Goal: Task Accomplishment & Management: Use online tool/utility

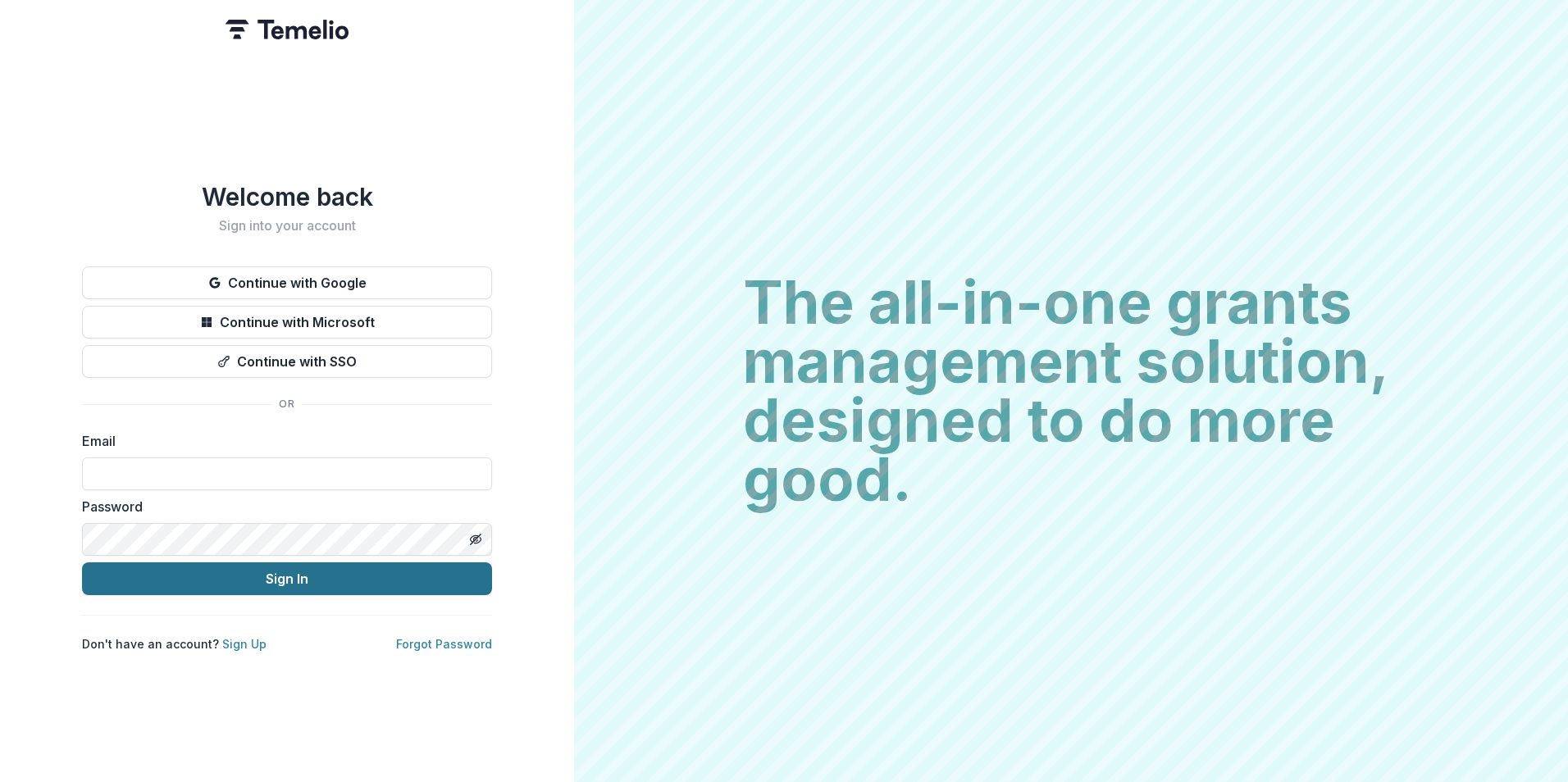
type input "**********"
click at [272, 574] on button "Sign In" at bounding box center [287, 579] width 410 height 33
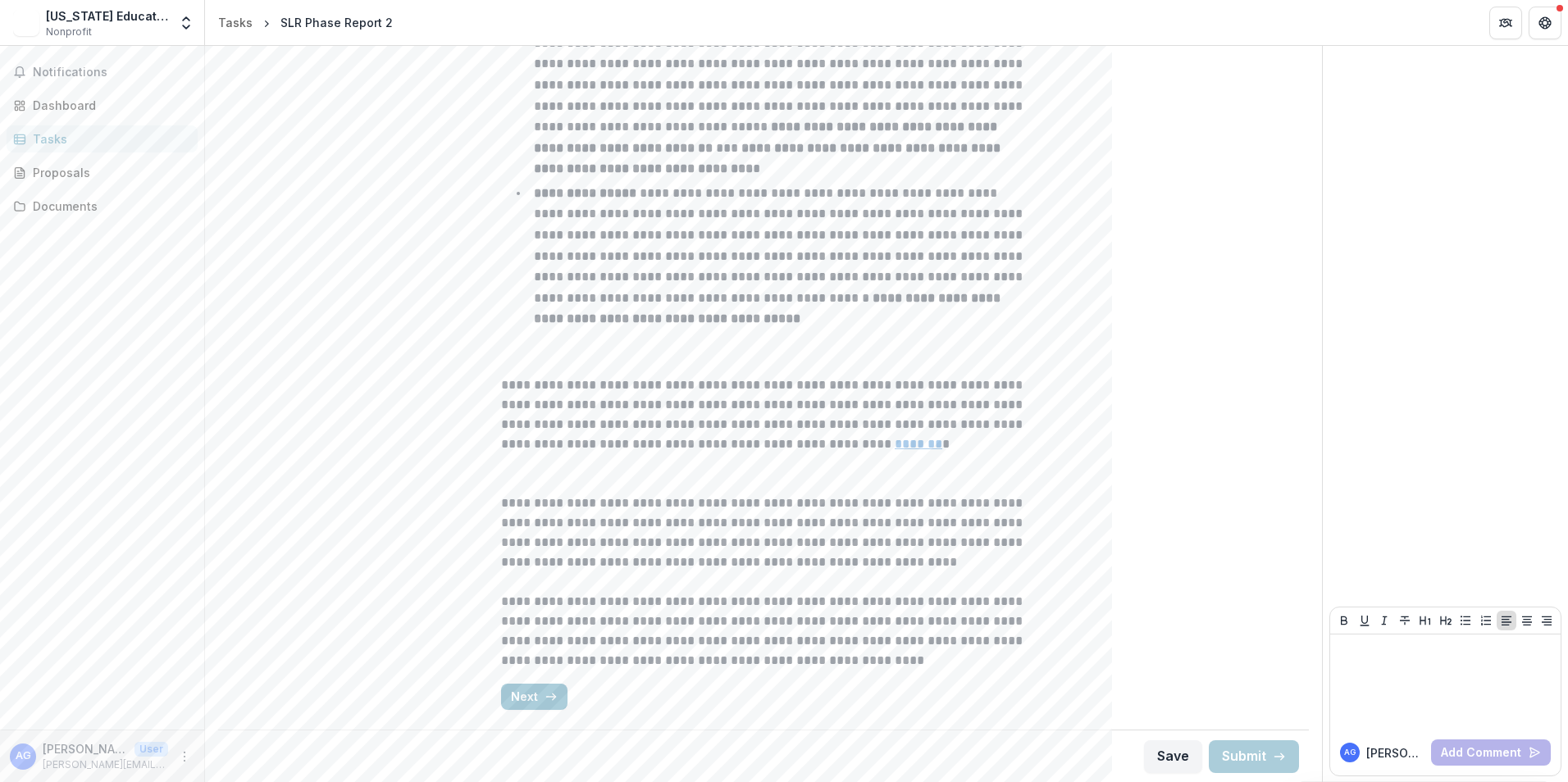
scroll to position [709, 0]
click at [548, 695] on icon "button" at bounding box center [551, 696] width 13 height 13
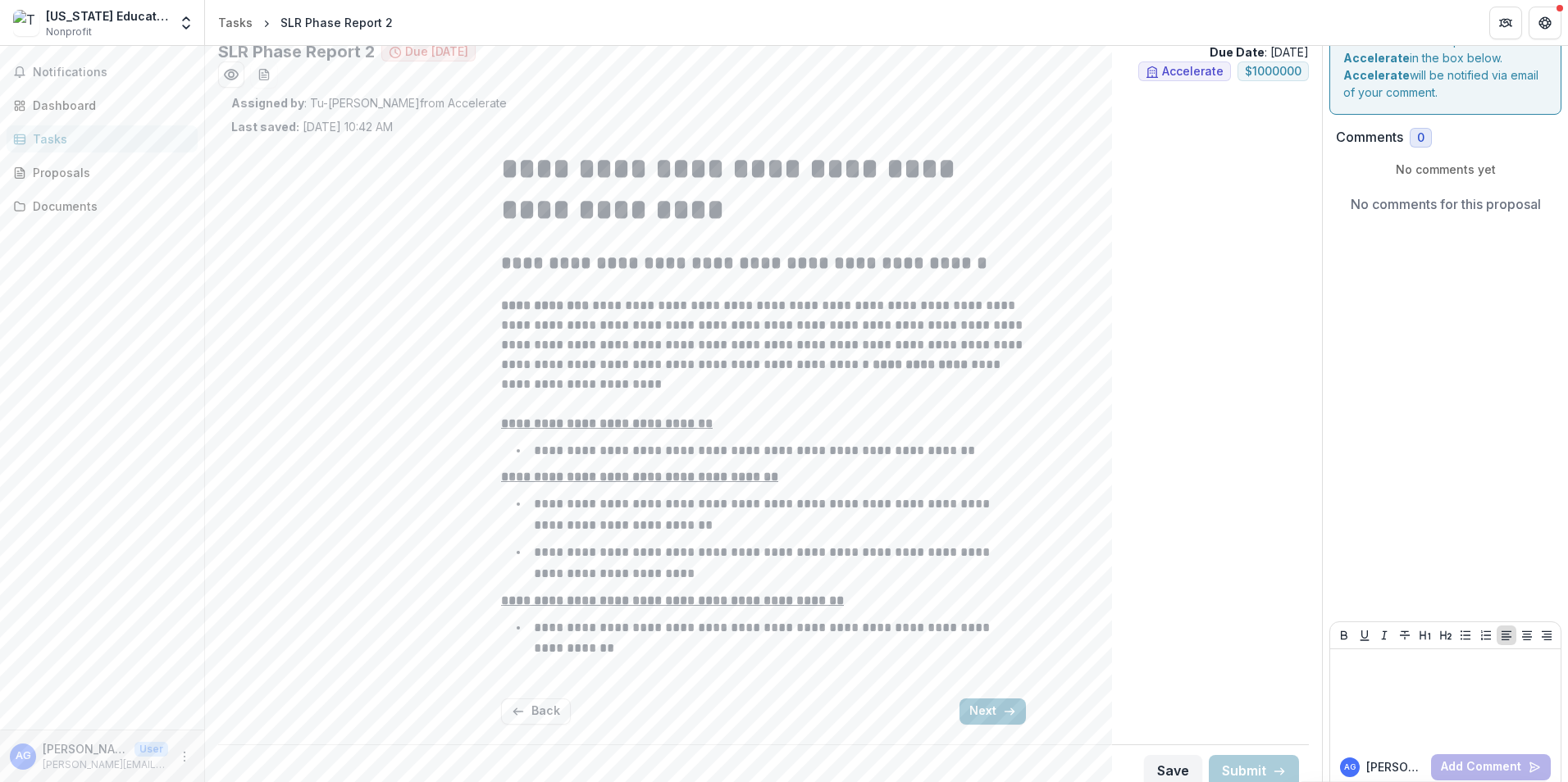
scroll to position [50, 0]
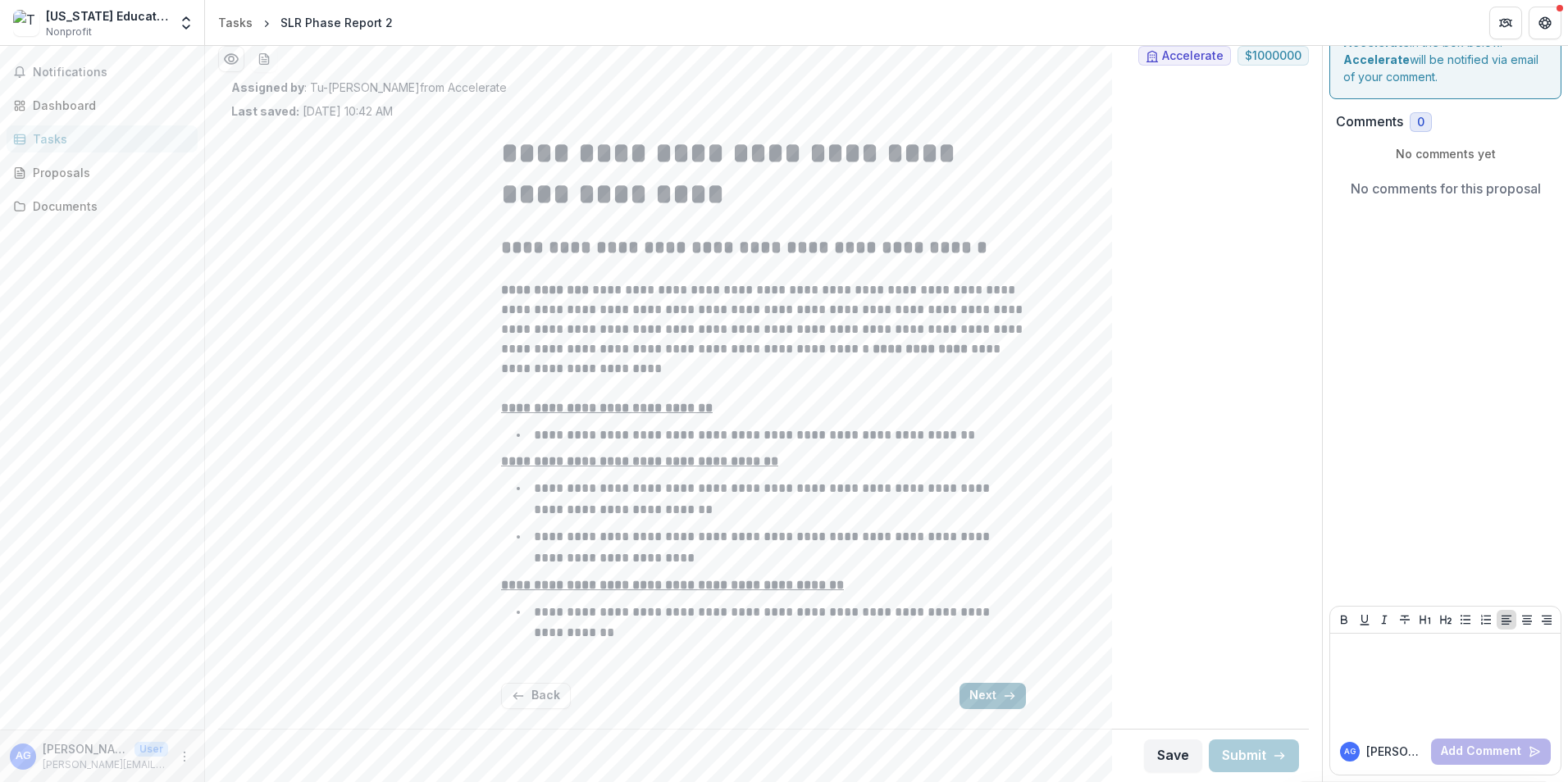
click at [982, 697] on button "Next" at bounding box center [992, 696] width 66 height 26
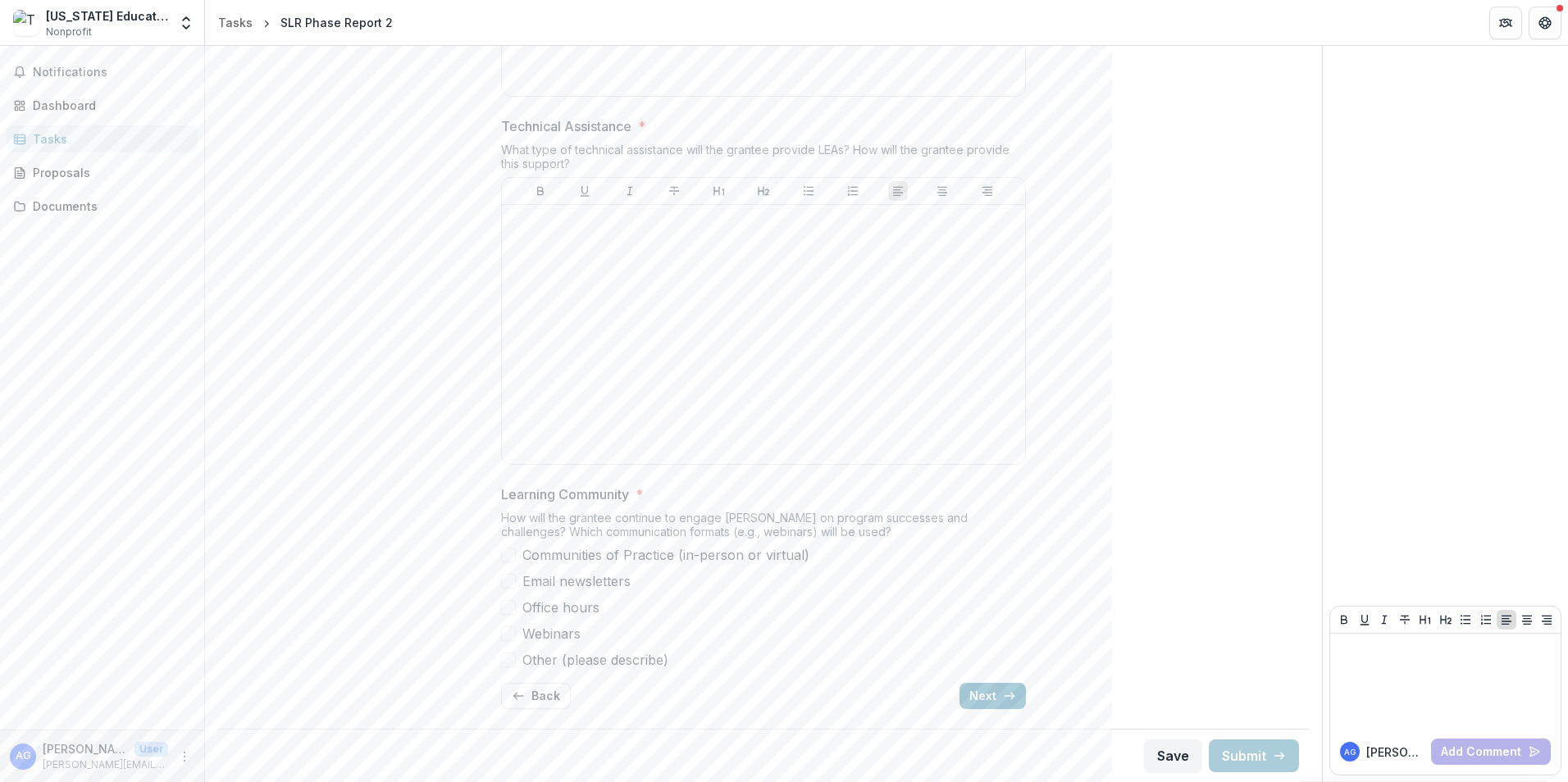
scroll to position [5246, 0]
click at [541, 697] on button "Back" at bounding box center [536, 696] width 70 height 26
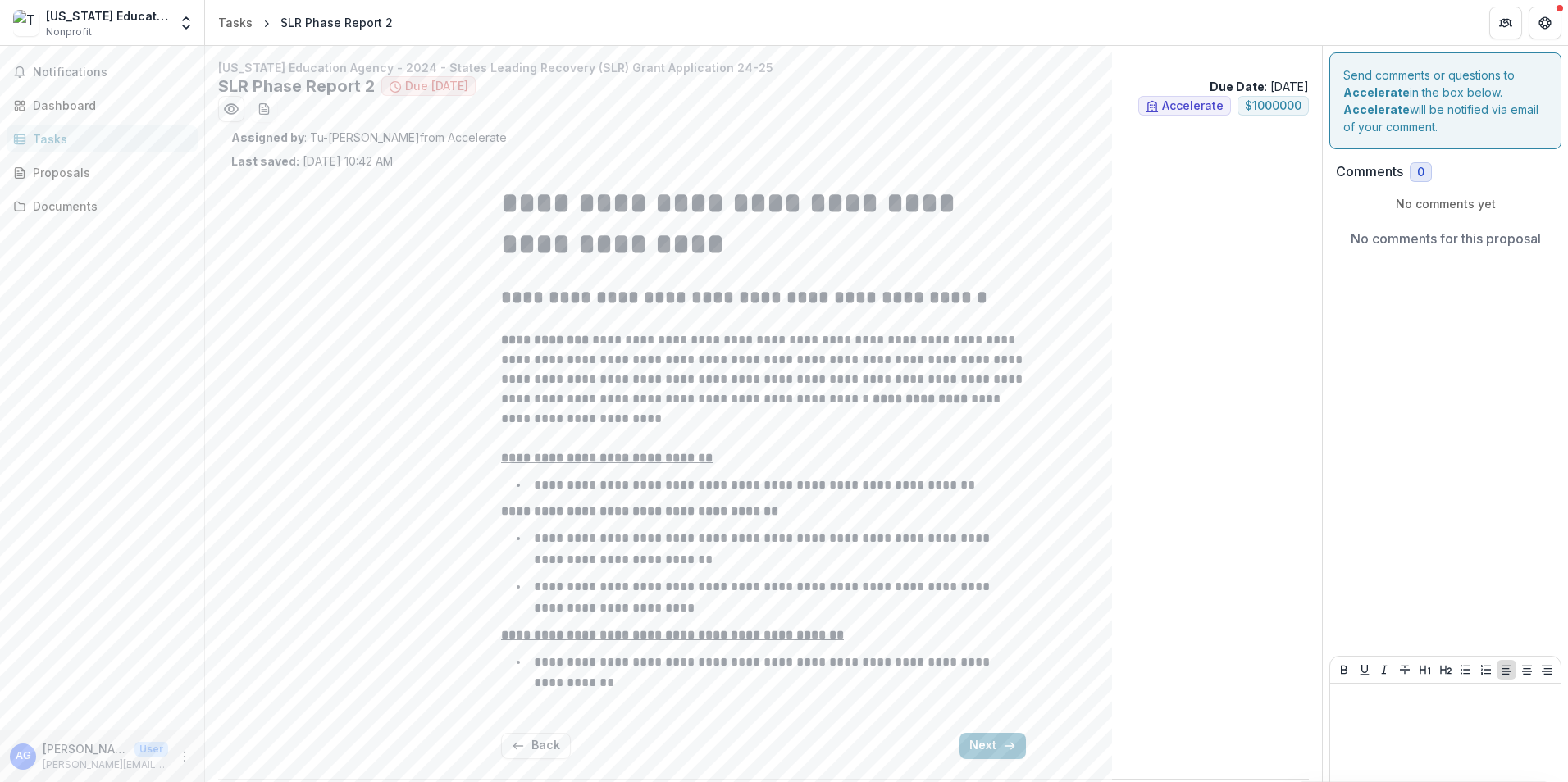
scroll to position [50, 0]
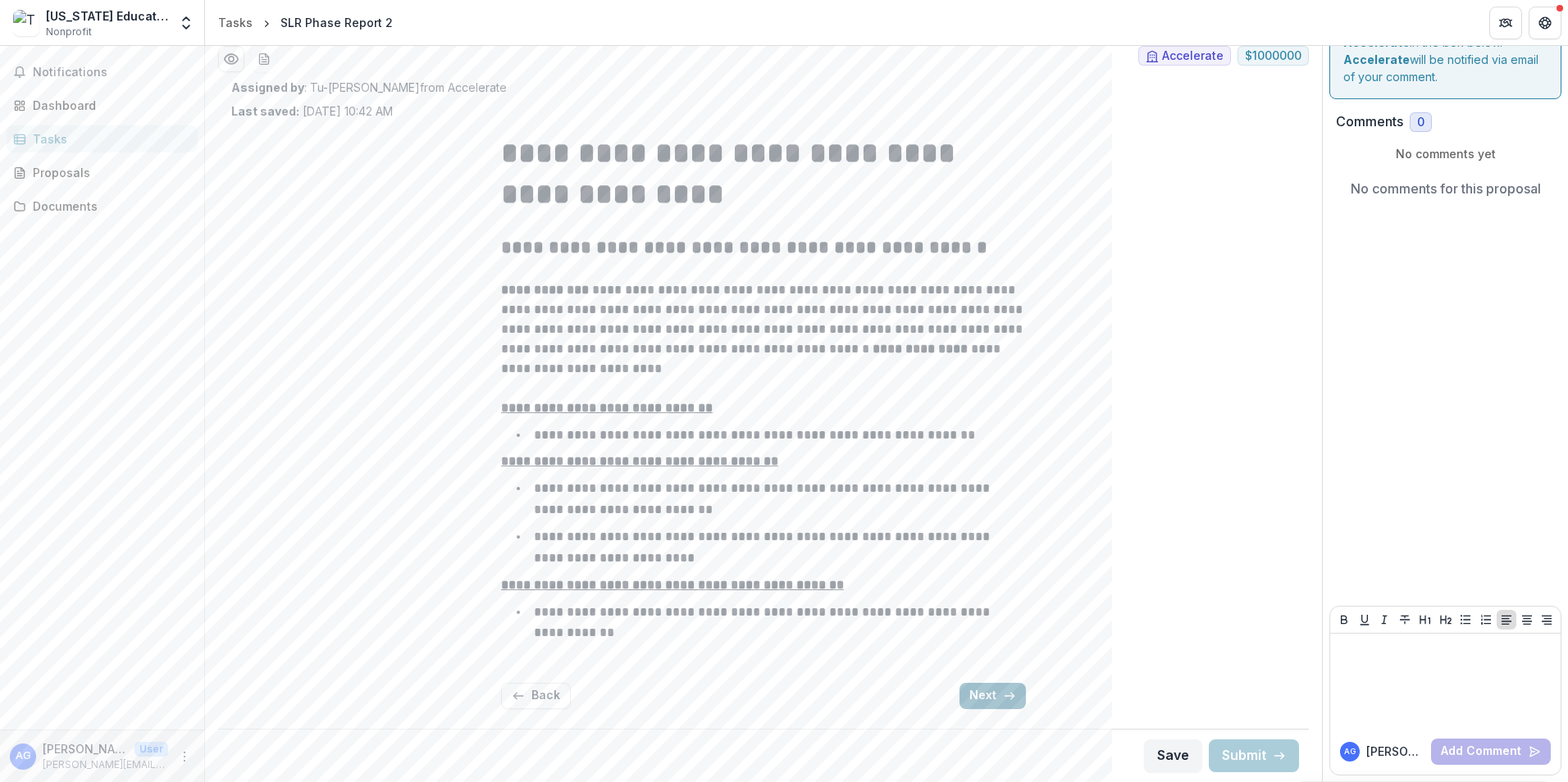
click at [976, 693] on button "Next" at bounding box center [992, 696] width 66 height 26
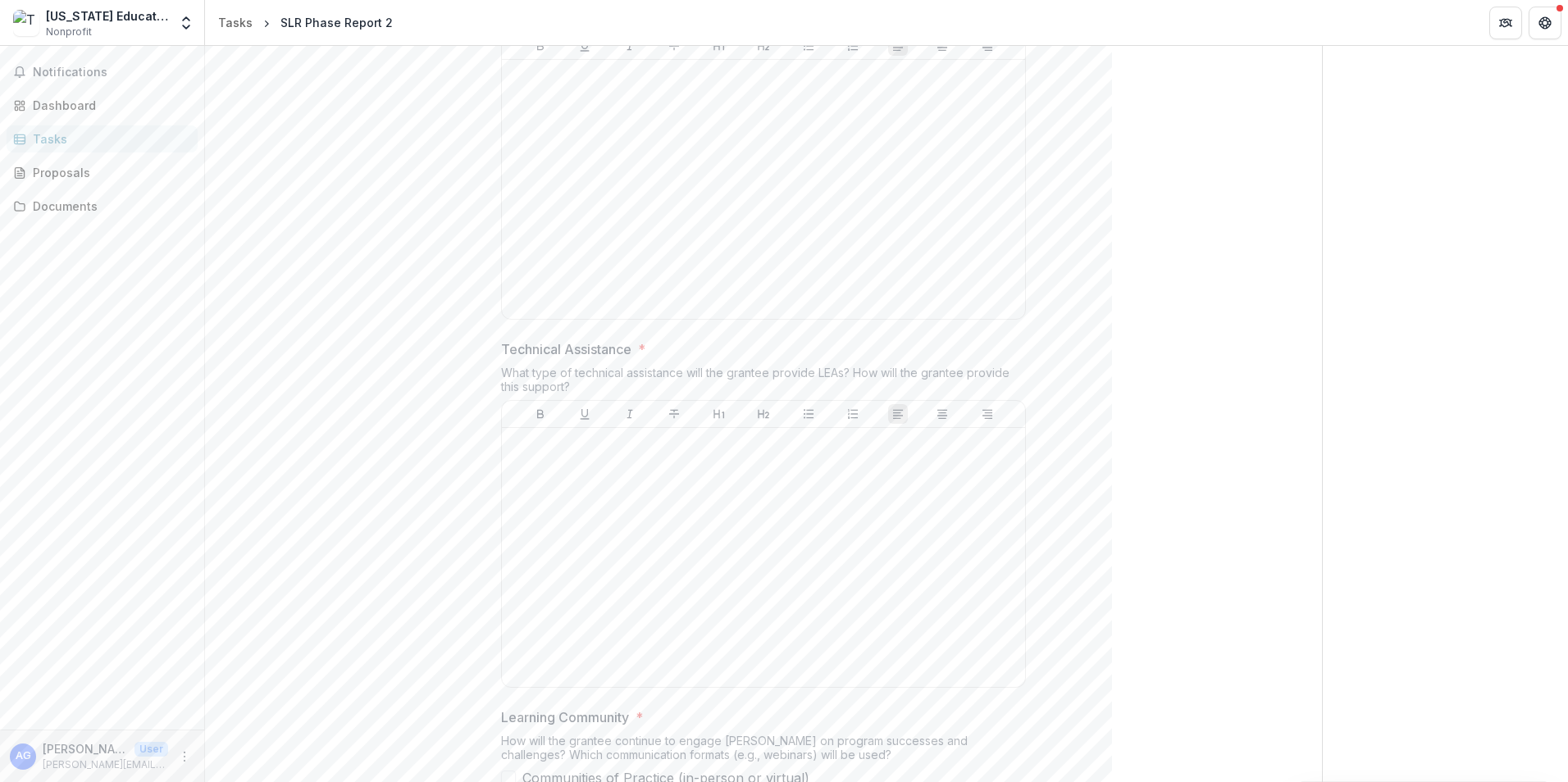
scroll to position [5246, 0]
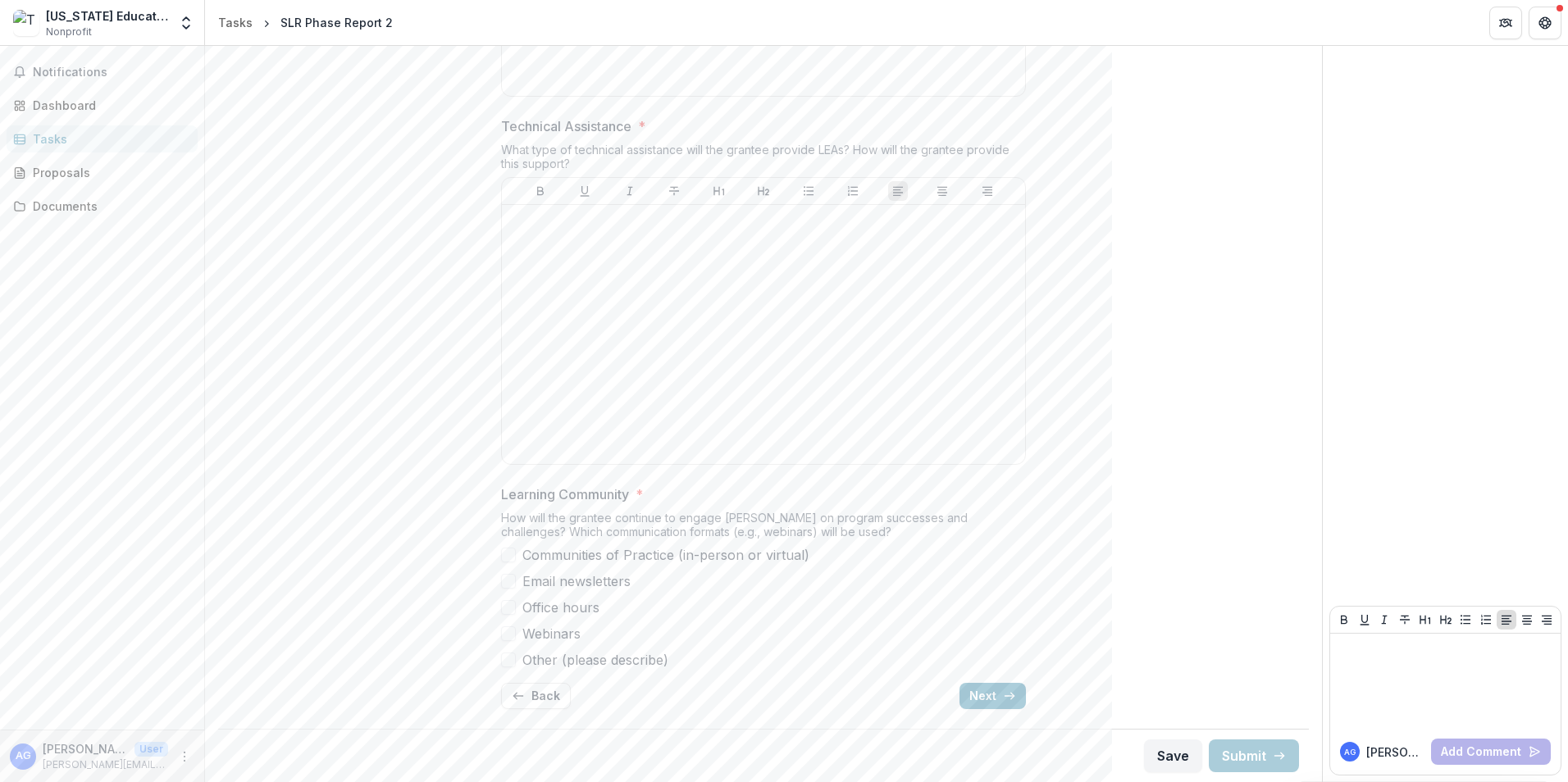
click at [130, 373] on div "Notifications Dashboard Tasks Proposals Documents" at bounding box center [102, 387] width 204 height 684
